Goal: Task Accomplishment & Management: Use online tool/utility

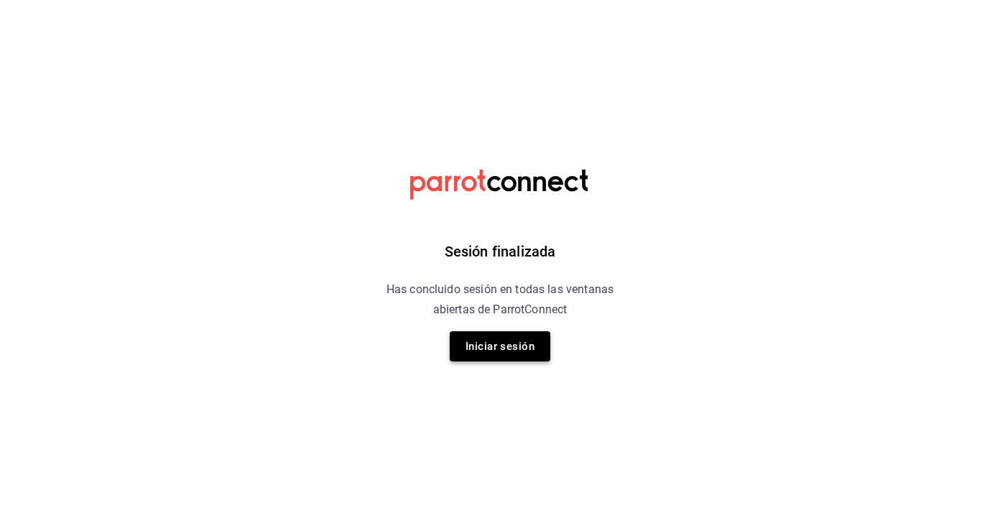
click at [501, 340] on button "Iniciar sesión" at bounding box center [500, 346] width 101 height 30
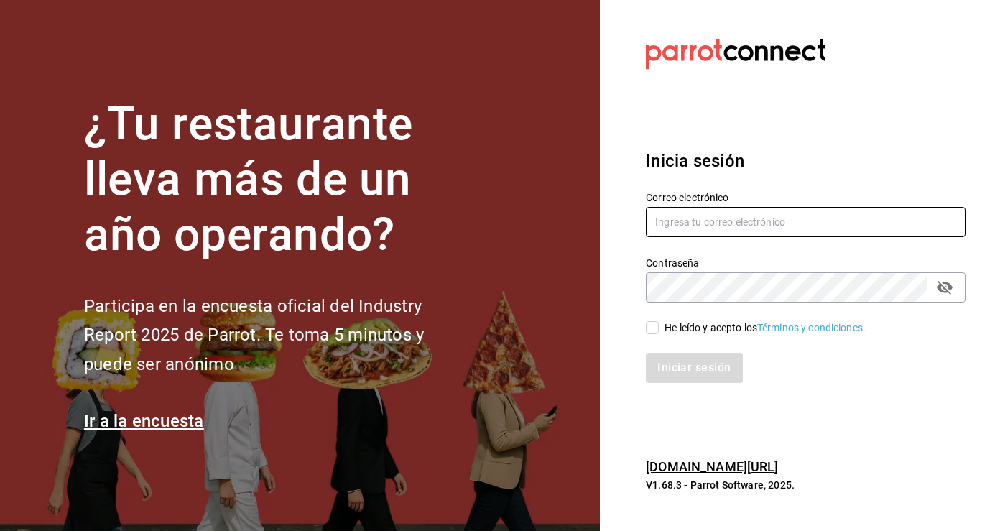
click at [731, 217] on input "text" at bounding box center [806, 222] width 320 height 30
type input "[EMAIL_ADDRESS][DOMAIN_NAME]"
click at [651, 333] on input "He leído y acepto los Términos y condiciones." at bounding box center [652, 327] width 13 height 13
checkbox input "true"
click at [701, 366] on button "Iniciar sesión" at bounding box center [695, 368] width 98 height 30
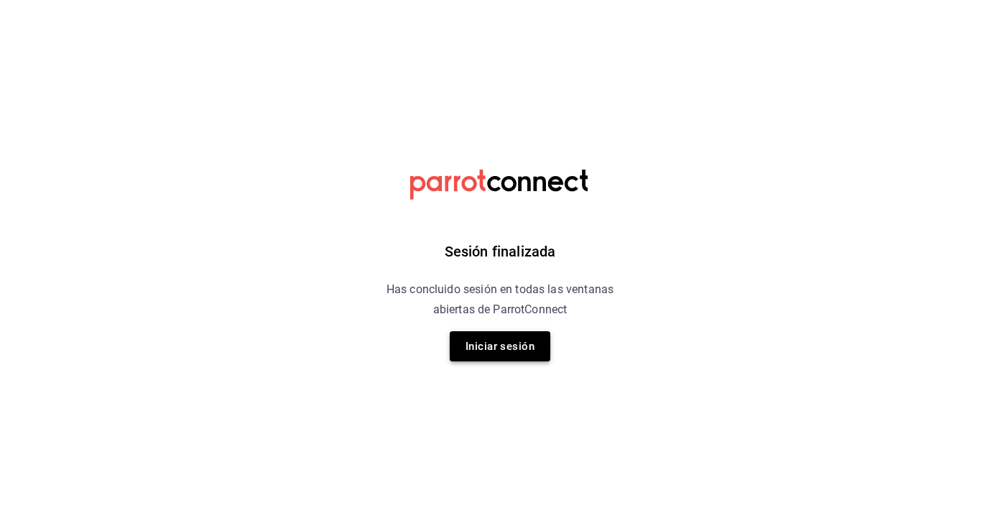
click at [510, 346] on button "Iniciar sesión" at bounding box center [500, 346] width 101 height 30
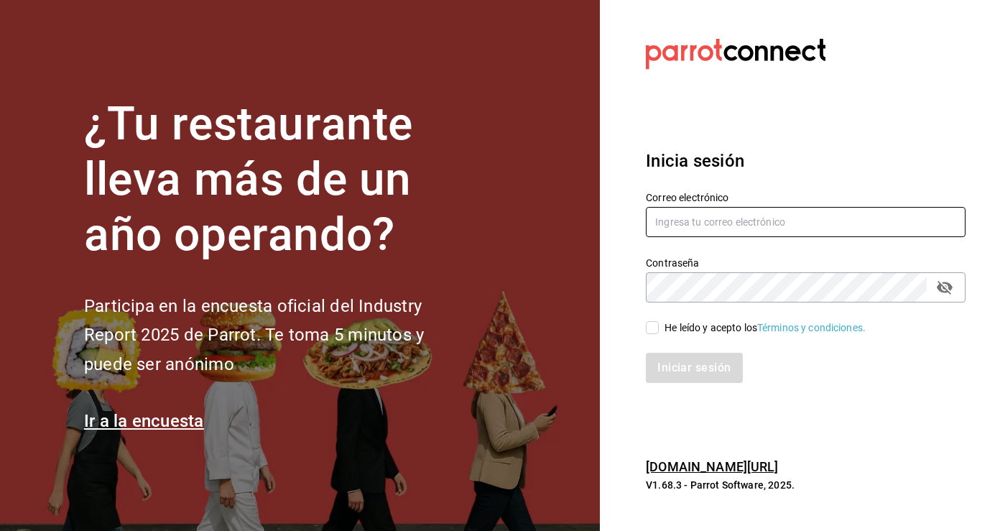
click at [790, 226] on input "text" at bounding box center [806, 222] width 320 height 30
type input "[EMAIL_ADDRESS][DOMAIN_NAME]"
click at [658, 329] on input "He leído y acepto los Términos y condiciones." at bounding box center [652, 327] width 13 height 13
checkbox input "true"
click at [681, 367] on button "Iniciar sesión" at bounding box center [695, 368] width 98 height 30
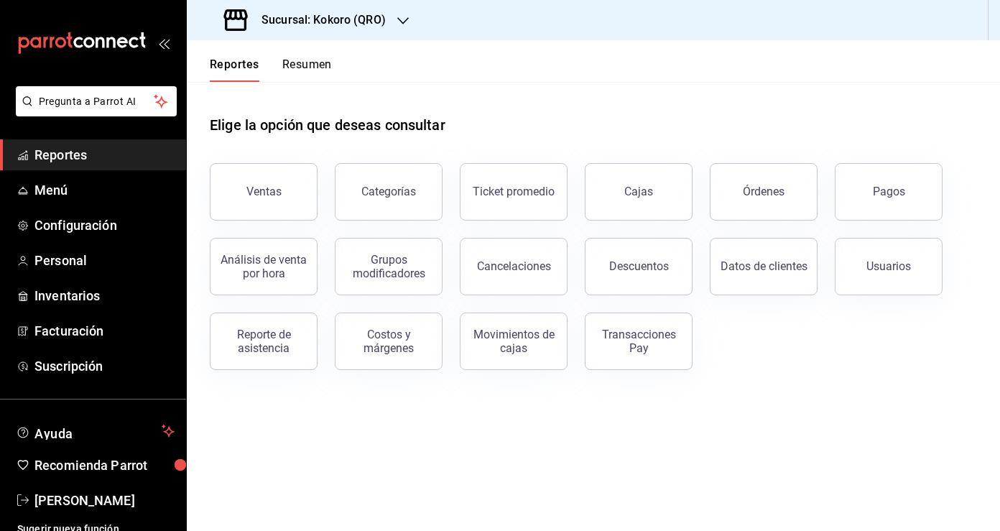
click at [381, 18] on h3 "Sucursal: Kokoro (QRO)" at bounding box center [318, 19] width 136 height 17
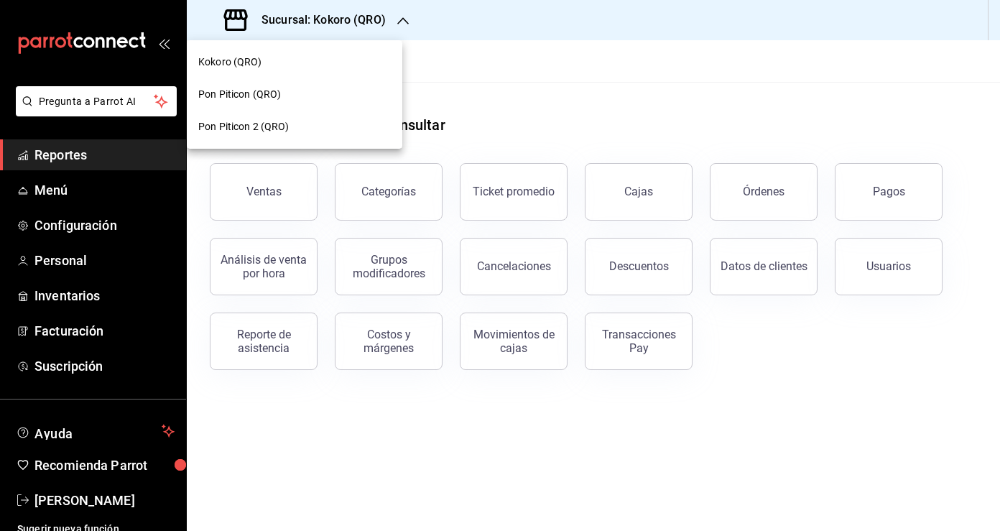
click at [325, 127] on div "Pon Piticon 2 (QRO)" at bounding box center [294, 126] width 193 height 15
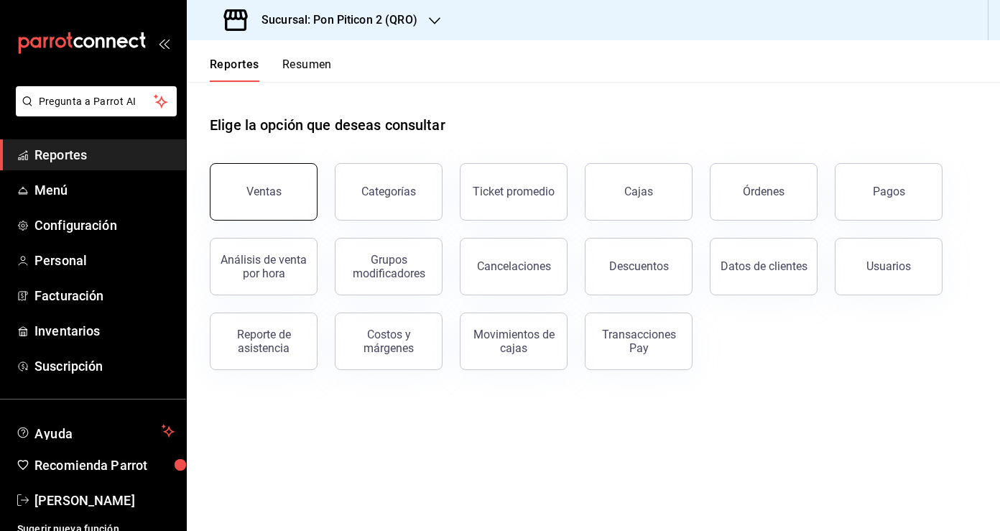
click at [285, 192] on button "Ventas" at bounding box center [264, 191] width 108 height 57
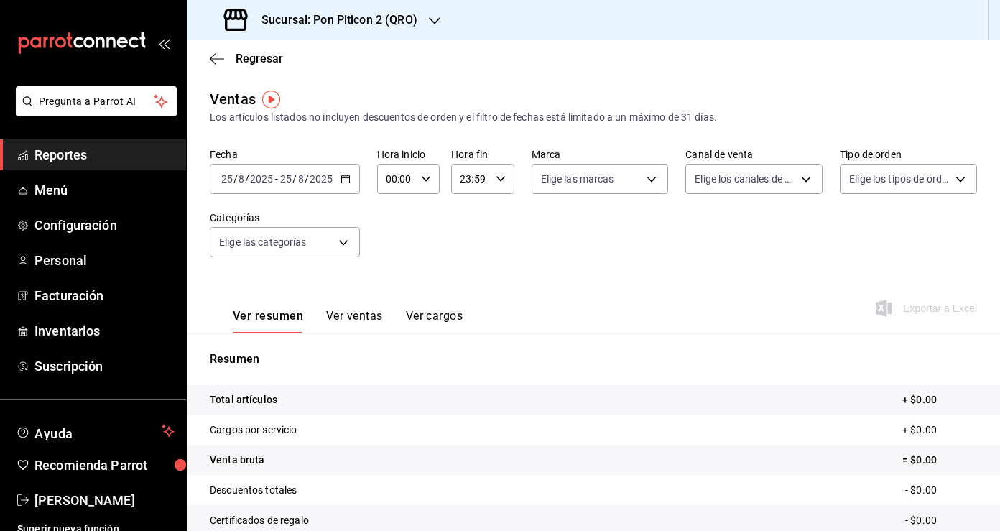
click at [347, 182] on icon "button" at bounding box center [345, 179] width 10 height 10
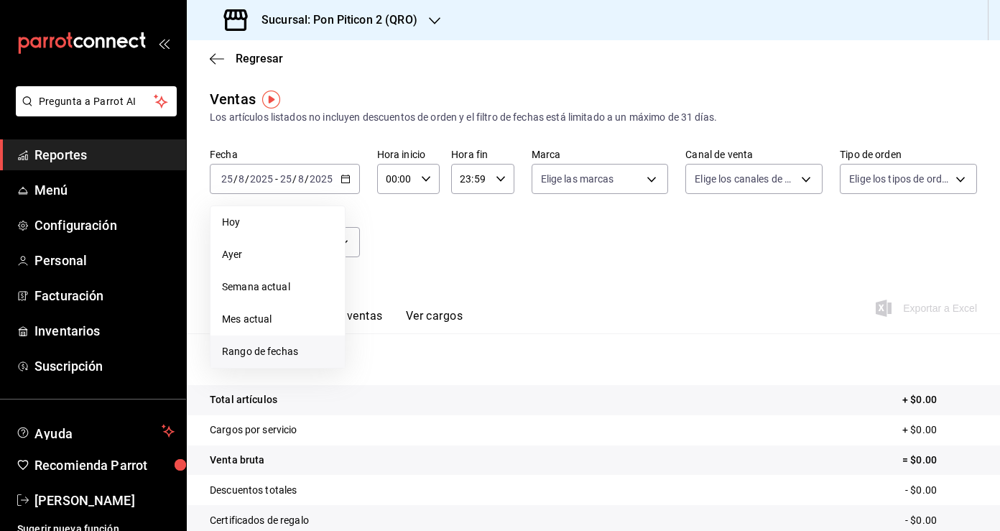
click at [301, 353] on span "Rango de fechas" at bounding box center [277, 351] width 111 height 15
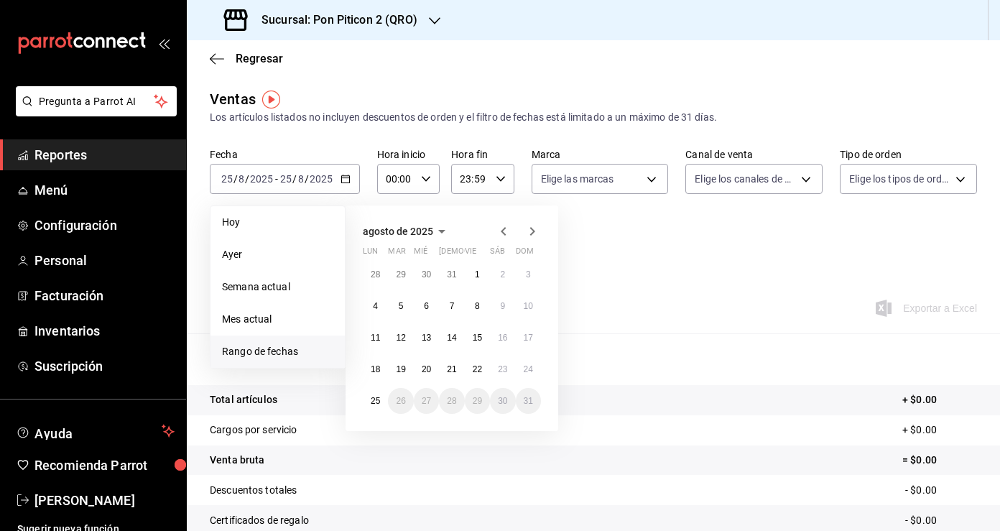
click at [508, 229] on icon "button" at bounding box center [503, 231] width 17 height 17
click at [536, 233] on icon "button" at bounding box center [532, 231] width 17 height 17
click at [402, 277] on abbr "1" at bounding box center [401, 274] width 5 height 10
click at [457, 397] on button "31" at bounding box center [451, 401] width 25 height 26
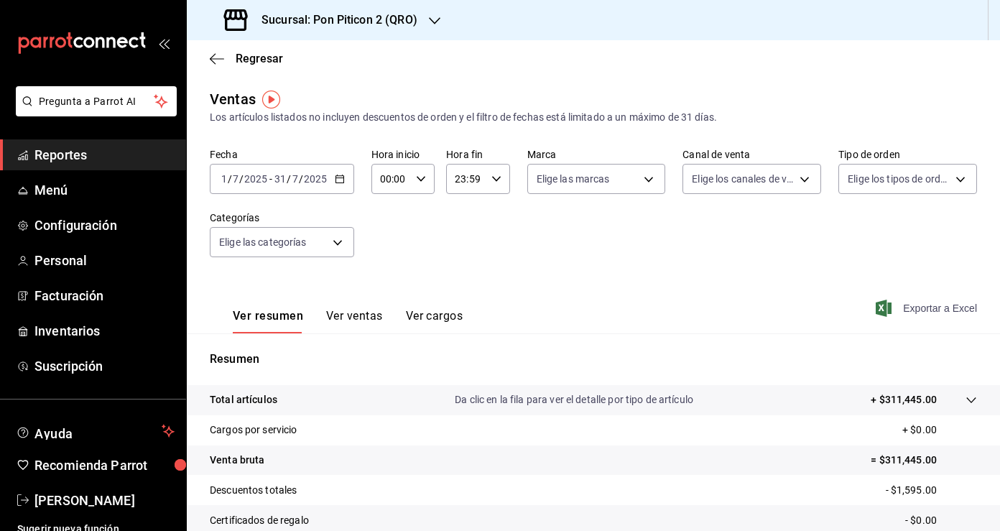
click at [941, 305] on span "Exportar a Excel" at bounding box center [927, 308] width 98 height 17
click at [219, 54] on icon "button" at bounding box center [217, 58] width 14 height 13
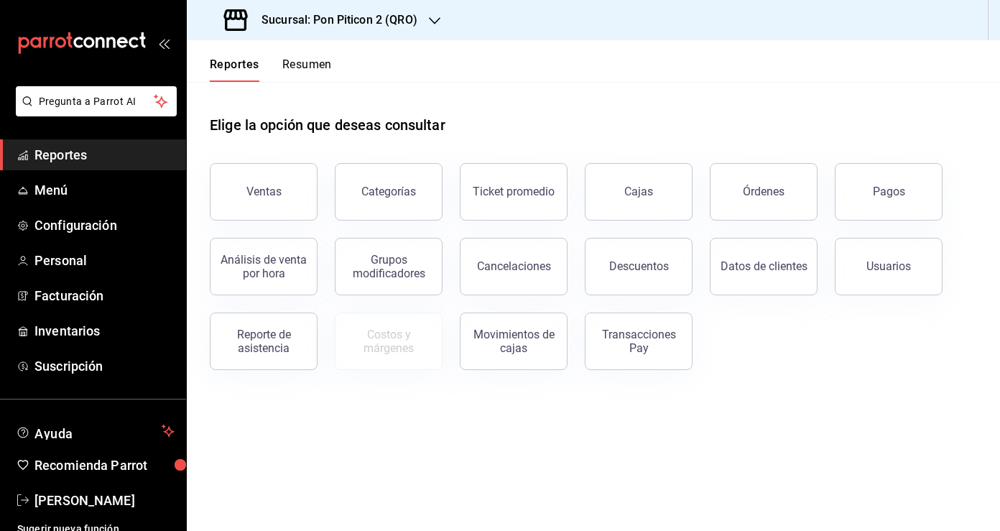
click at [878, 200] on button "Pagos" at bounding box center [889, 191] width 108 height 57
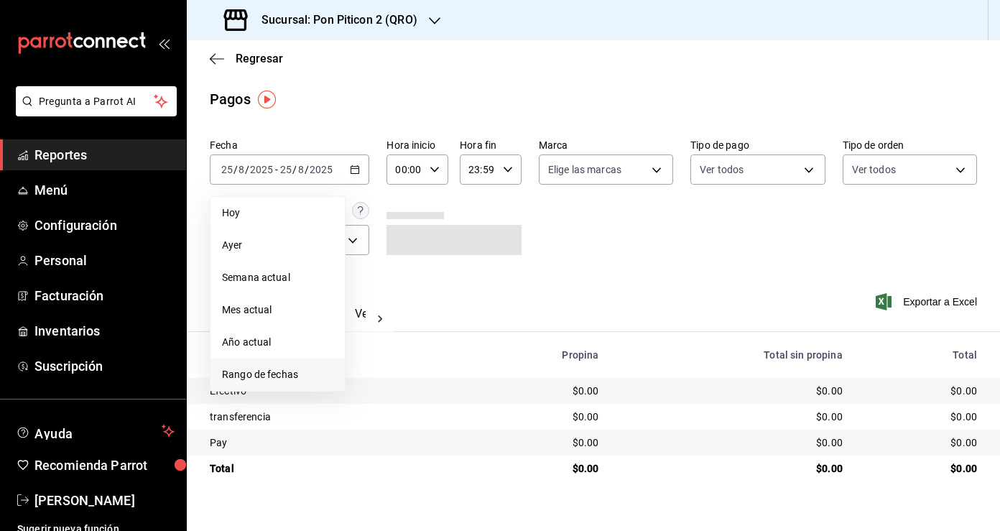
click at [289, 376] on span "Rango de fechas" at bounding box center [277, 374] width 111 height 15
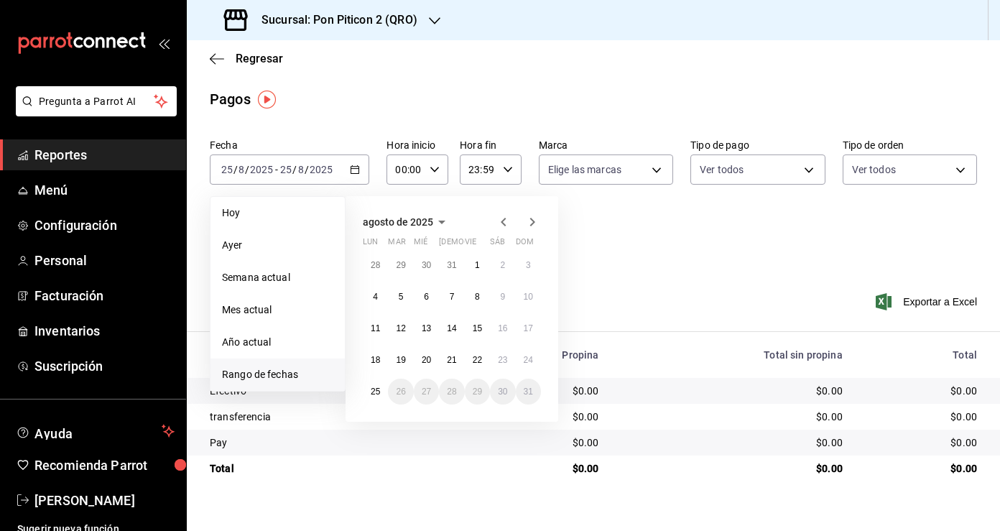
click at [506, 215] on icon "button" at bounding box center [503, 221] width 17 height 17
click at [510, 223] on icon "button" at bounding box center [503, 221] width 17 height 17
click at [403, 269] on abbr "1" at bounding box center [401, 265] width 5 height 10
click at [448, 399] on button "31" at bounding box center [451, 392] width 25 height 26
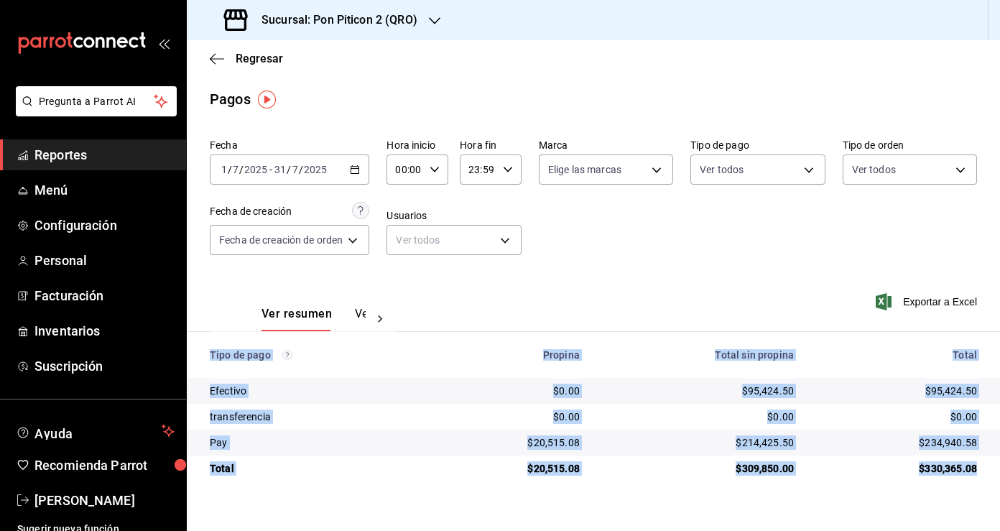
drag, startPoint x: 210, startPoint y: 351, endPoint x: 985, endPoint y: 468, distance: 783.9
click at [985, 468] on table "Tipo de pago Propina Total sin propina Total Efectivo $0.00 $95,424.50 $95,424.…" at bounding box center [593, 406] width 813 height 149
copy table "Tipo de pago Propina Total sin propina Total Efectivo $0.00 $95,424.50 $95,424.…"
click at [219, 58] on icon "button" at bounding box center [217, 58] width 14 height 1
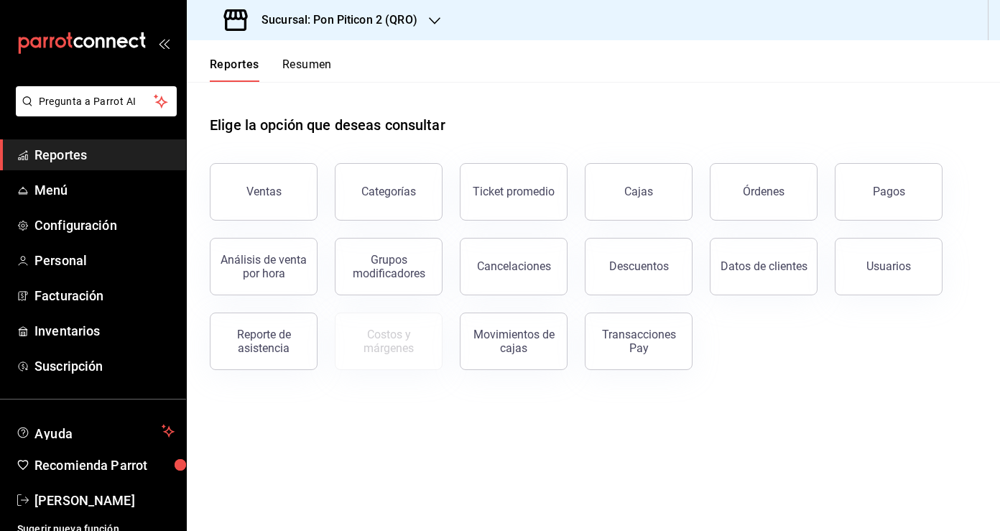
click at [634, 366] on button "Transacciones Pay" at bounding box center [639, 340] width 108 height 57
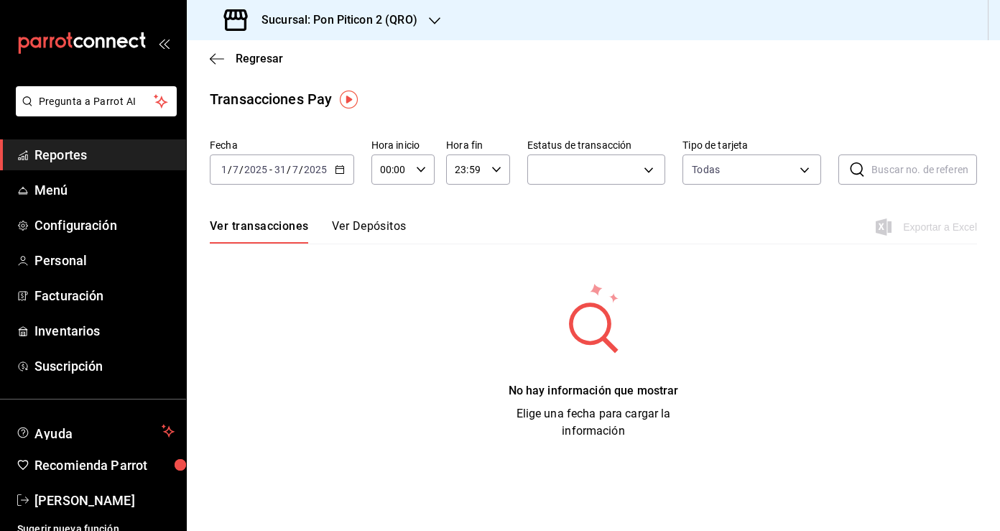
click at [394, 231] on button "Ver Depósitos" at bounding box center [369, 231] width 75 height 24
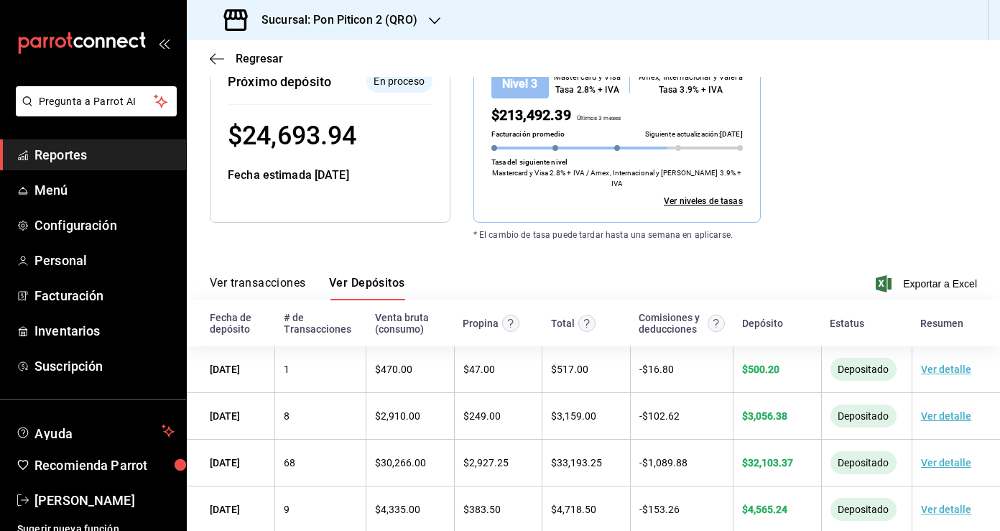
scroll to position [221, 0]
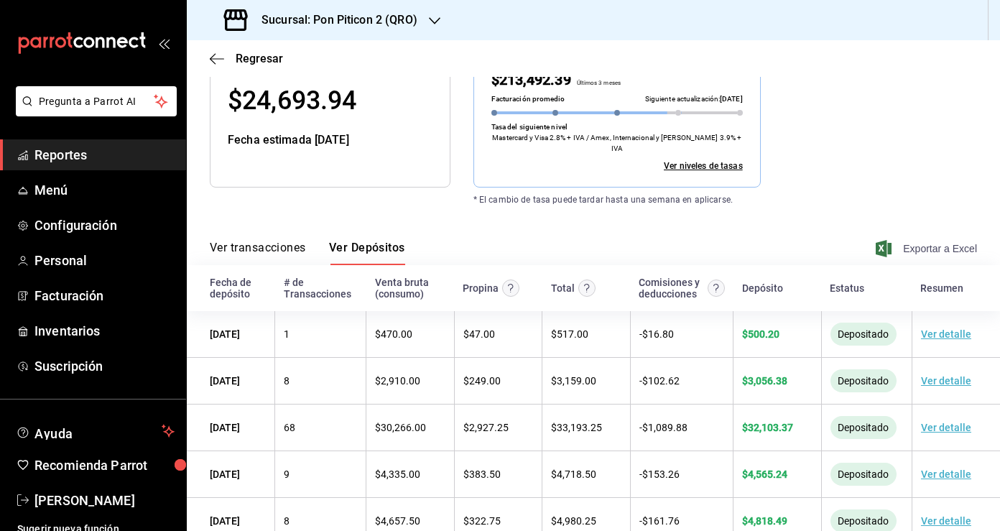
click at [944, 240] on span "Exportar a Excel" at bounding box center [927, 248] width 98 height 17
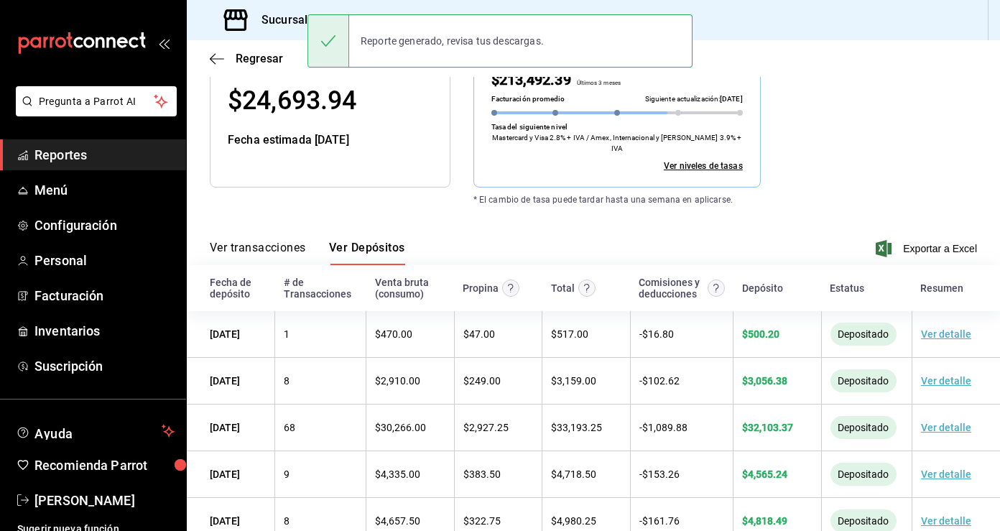
scroll to position [0, 0]
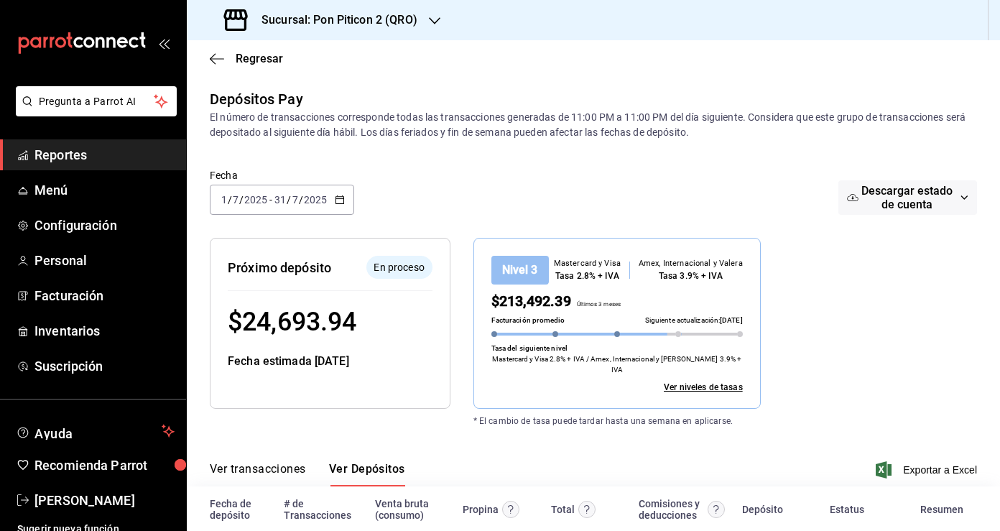
click at [340, 203] on \(Stroke\) "button" at bounding box center [339, 200] width 9 height 8
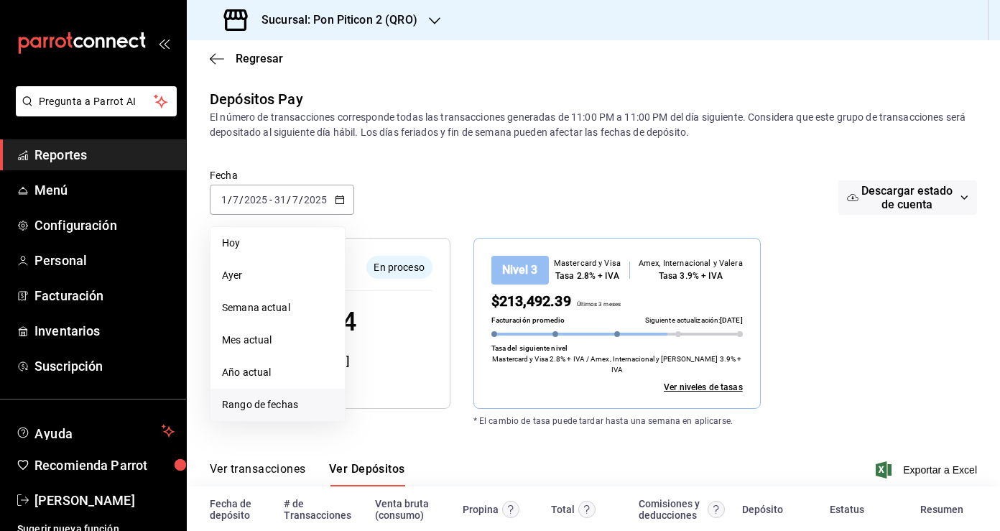
click at [262, 404] on span "Rango de fechas" at bounding box center [277, 404] width 111 height 15
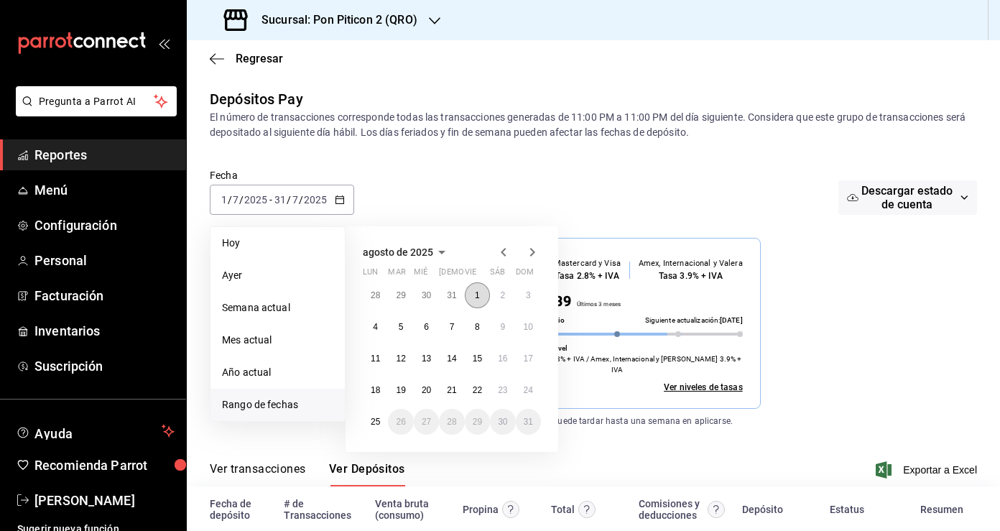
click at [480, 298] on button "1" at bounding box center [477, 295] width 25 height 26
click at [480, 295] on button "1" at bounding box center [477, 295] width 25 height 26
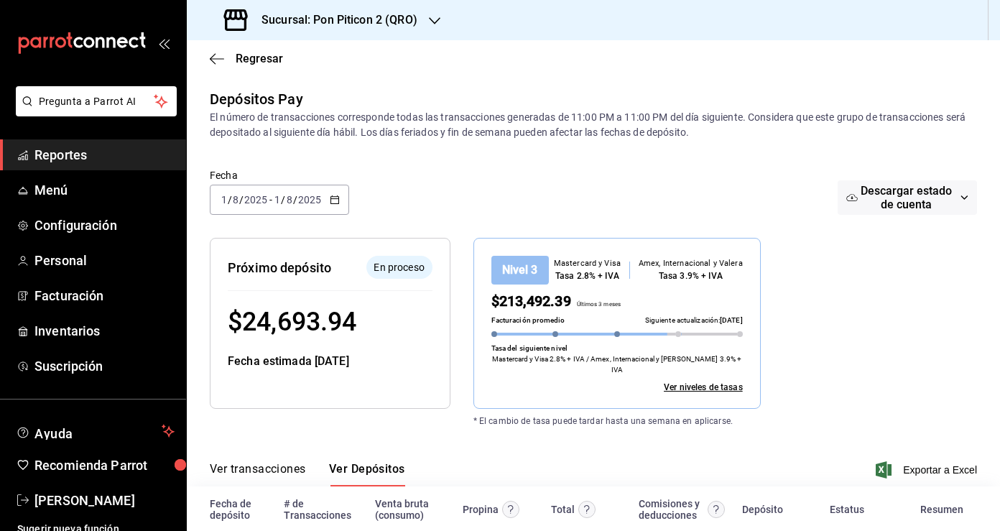
scroll to position [61, 0]
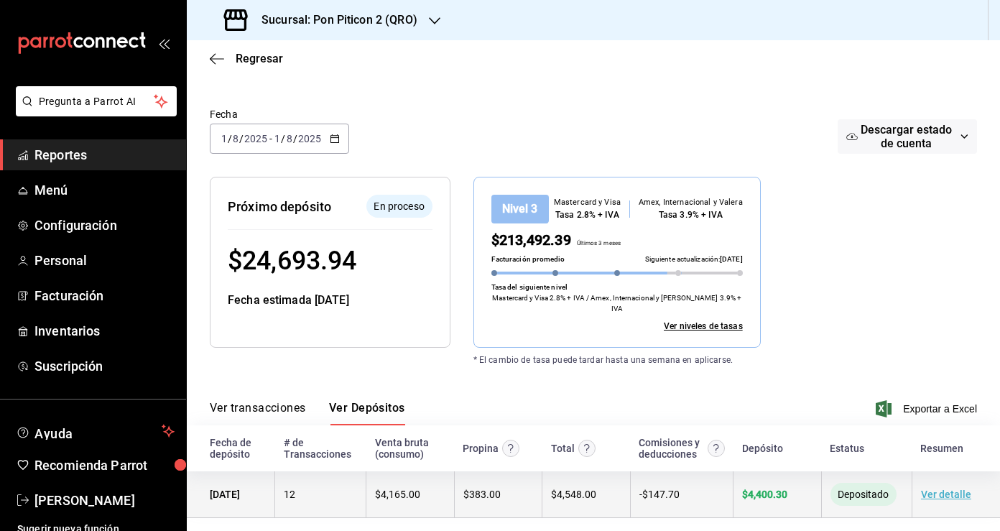
click at [935, 488] on link "Ver detalle" at bounding box center [946, 493] width 50 height 11
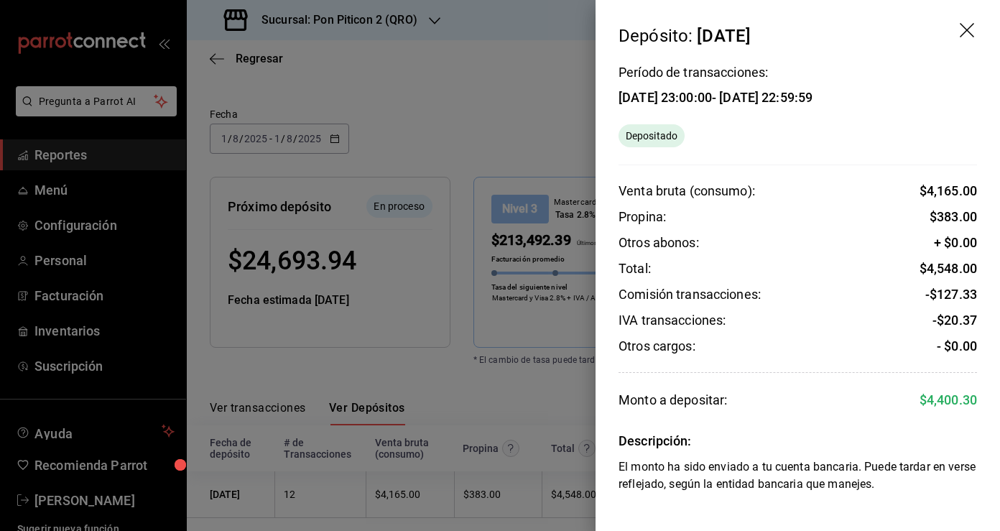
click at [470, 106] on div at bounding box center [500, 265] width 1000 height 531
